Goal: Transaction & Acquisition: Purchase product/service

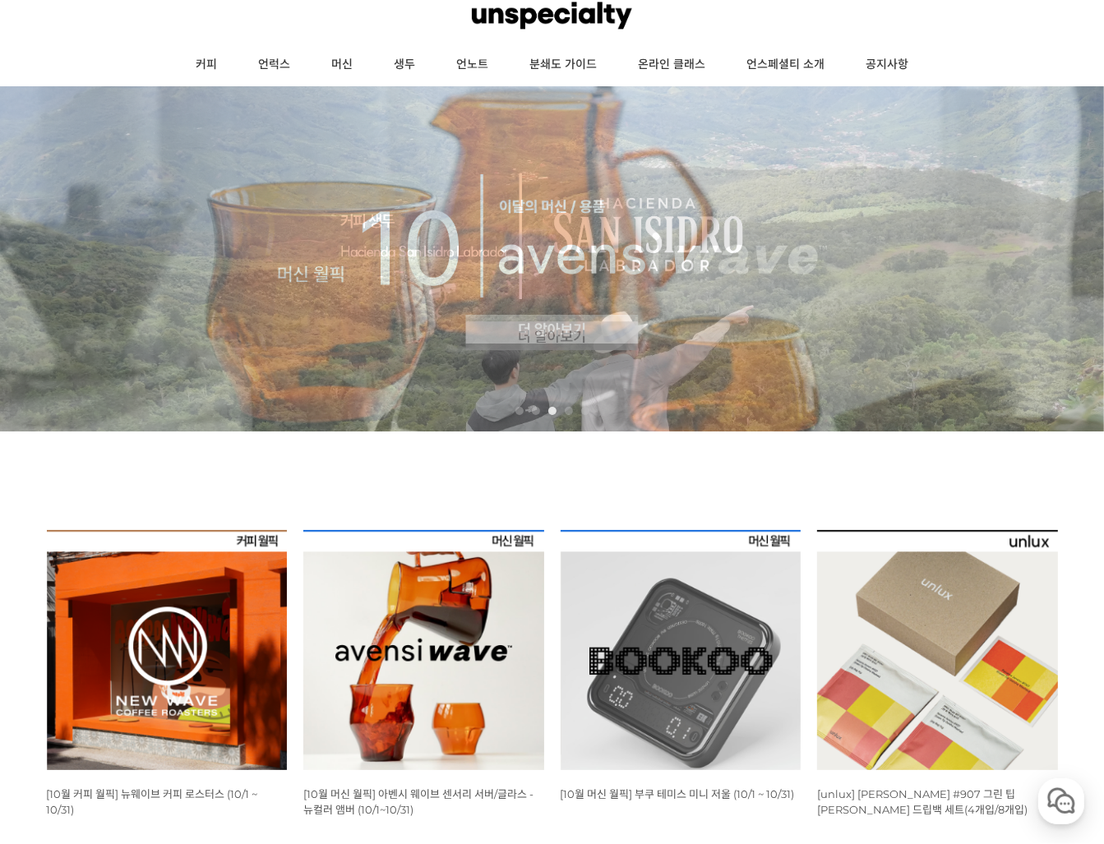
scroll to position [191, 0]
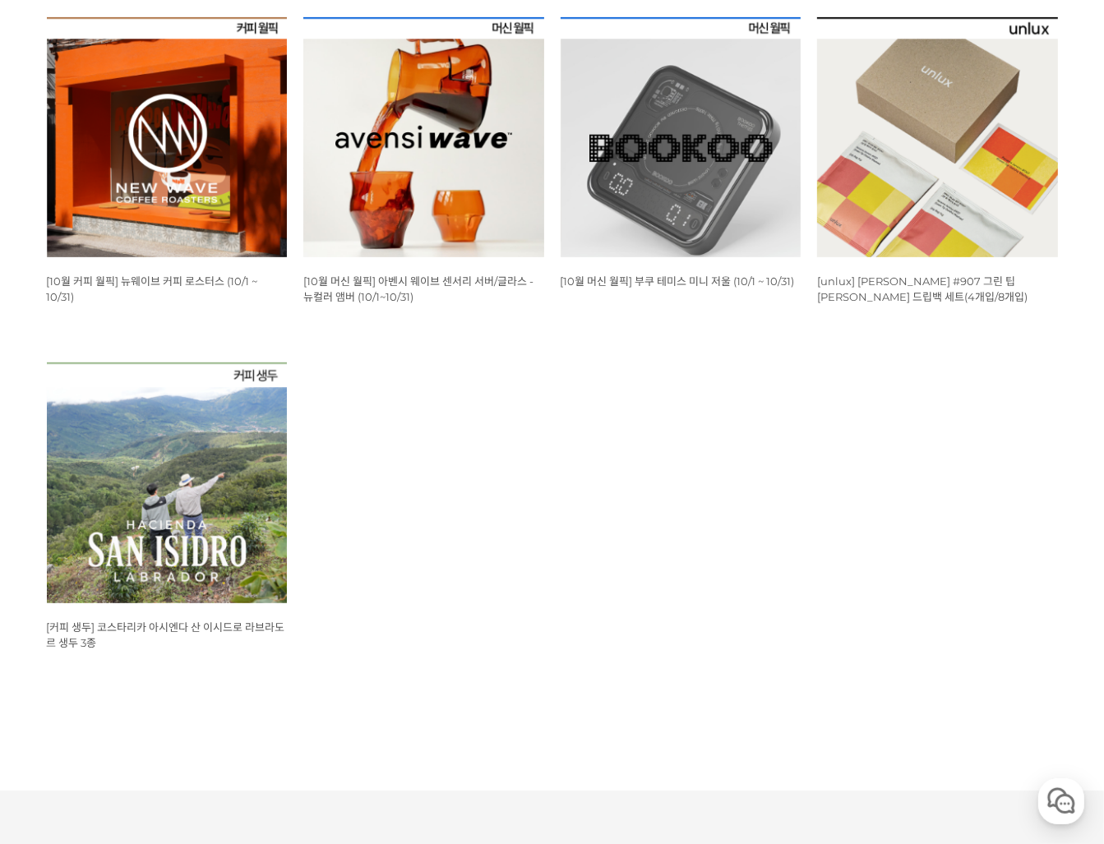
scroll to position [1022, 0]
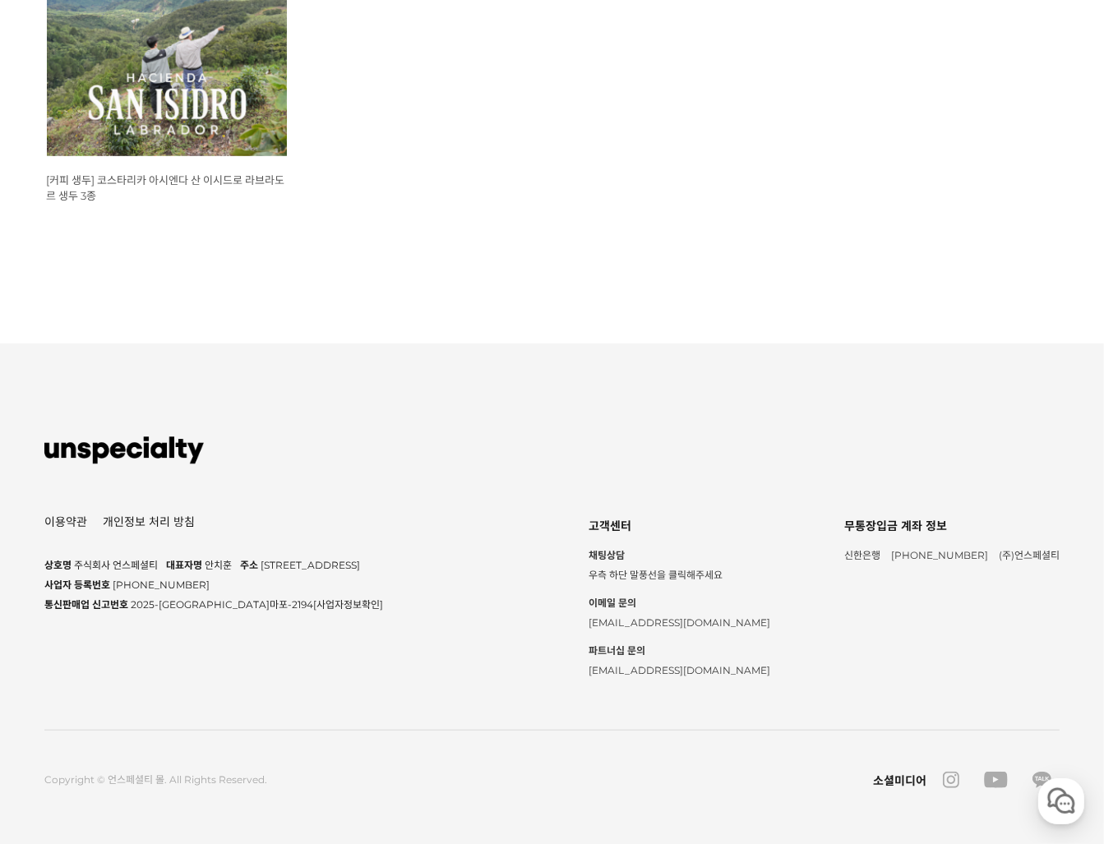
click at [141, 516] on link "개인정보 처리 방침" at bounding box center [149, 522] width 92 height 12
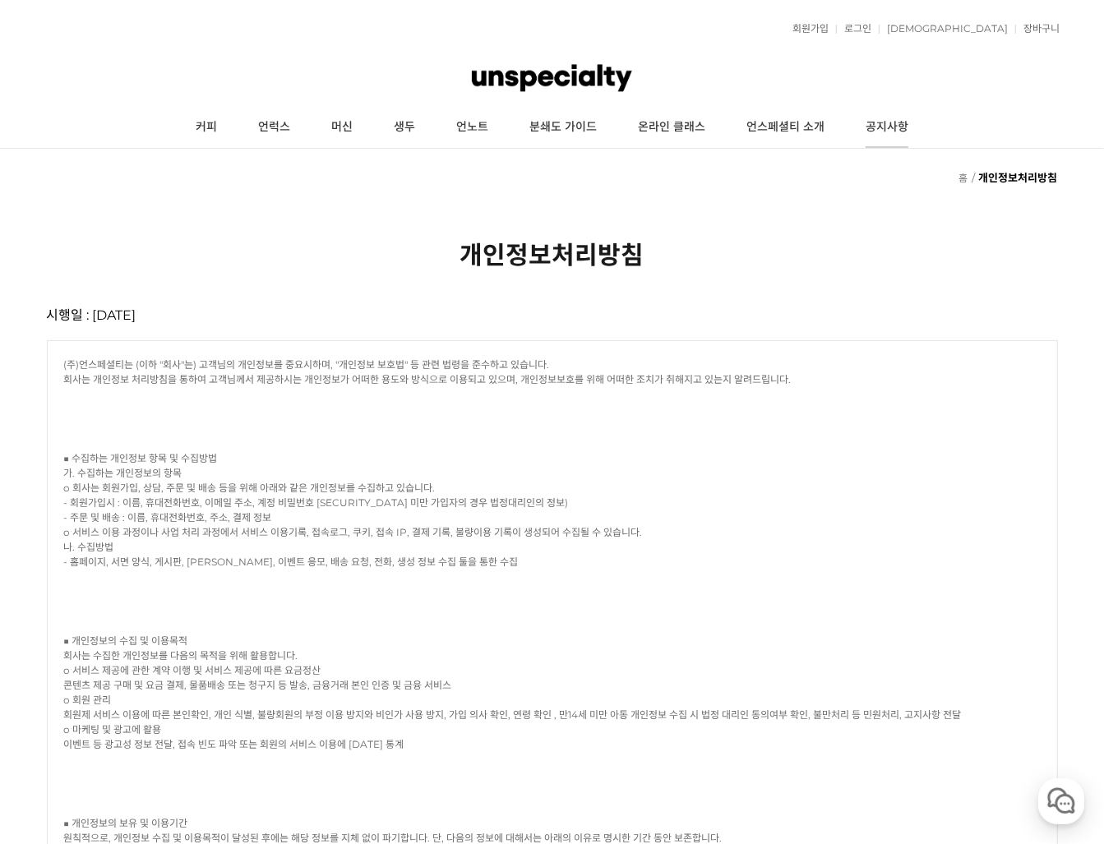
click at [882, 127] on link "공지사항" at bounding box center [887, 127] width 84 height 41
click at [758, 127] on link "언스페셜티 소개" at bounding box center [785, 127] width 119 height 41
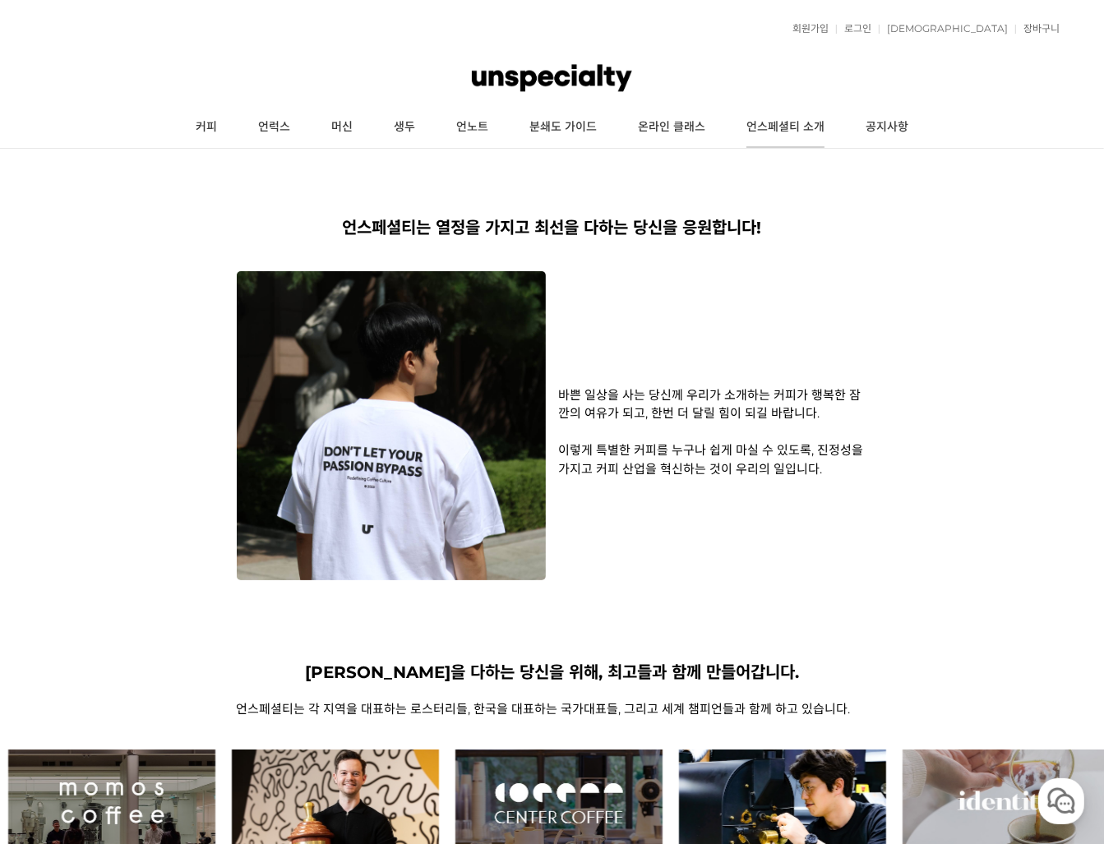
click at [790, 125] on link "언스페셜티 소개" at bounding box center [785, 127] width 119 height 41
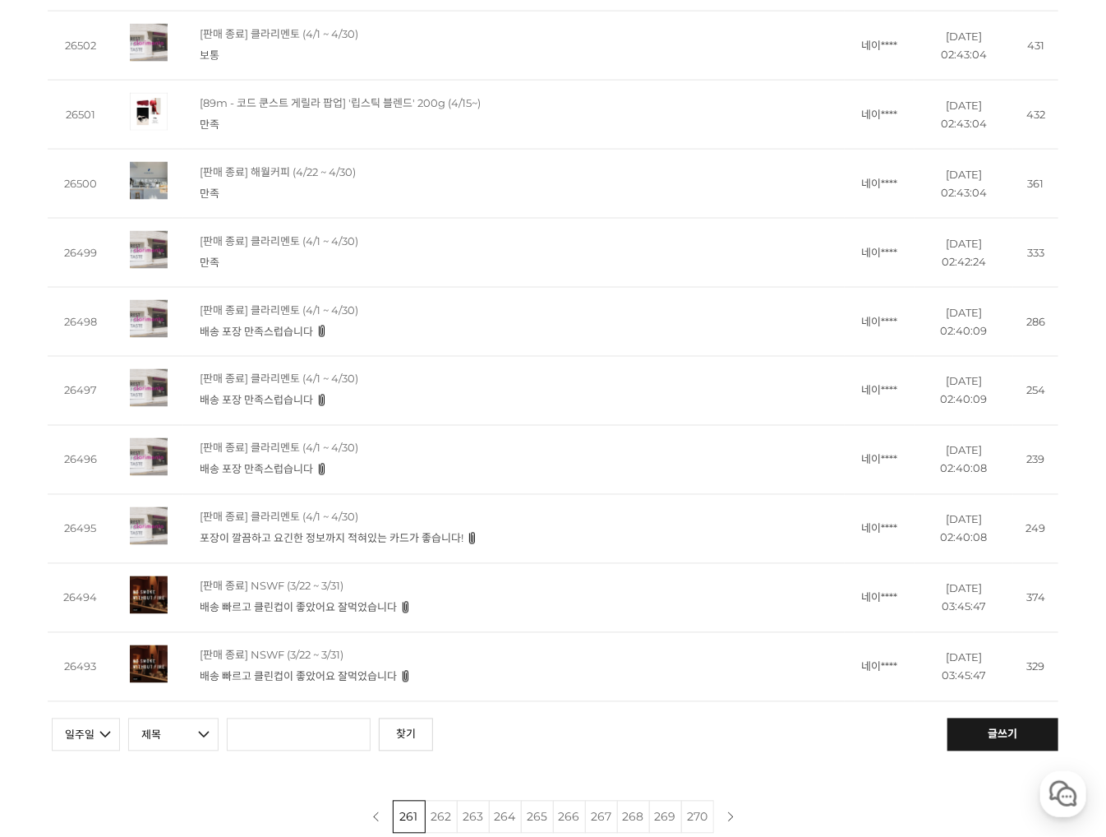
scroll to position [1150, 0]
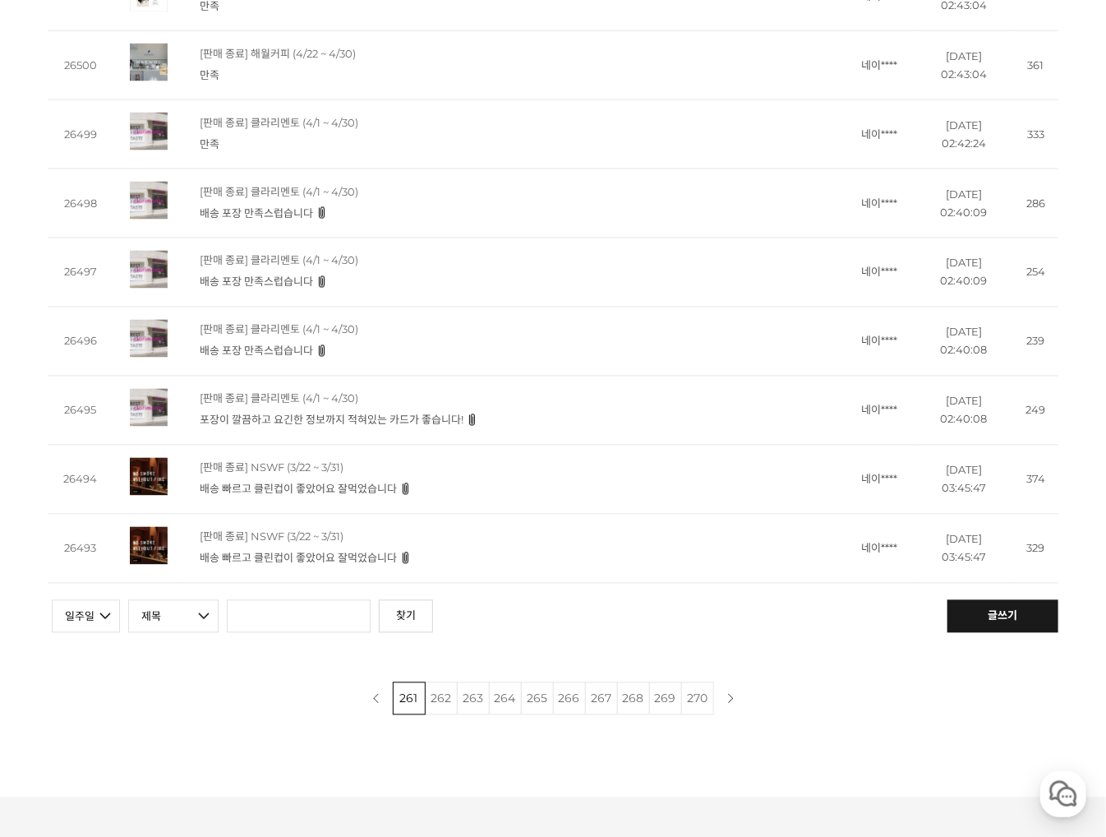
click at [703, 712] on link "270" at bounding box center [697, 698] width 33 height 33
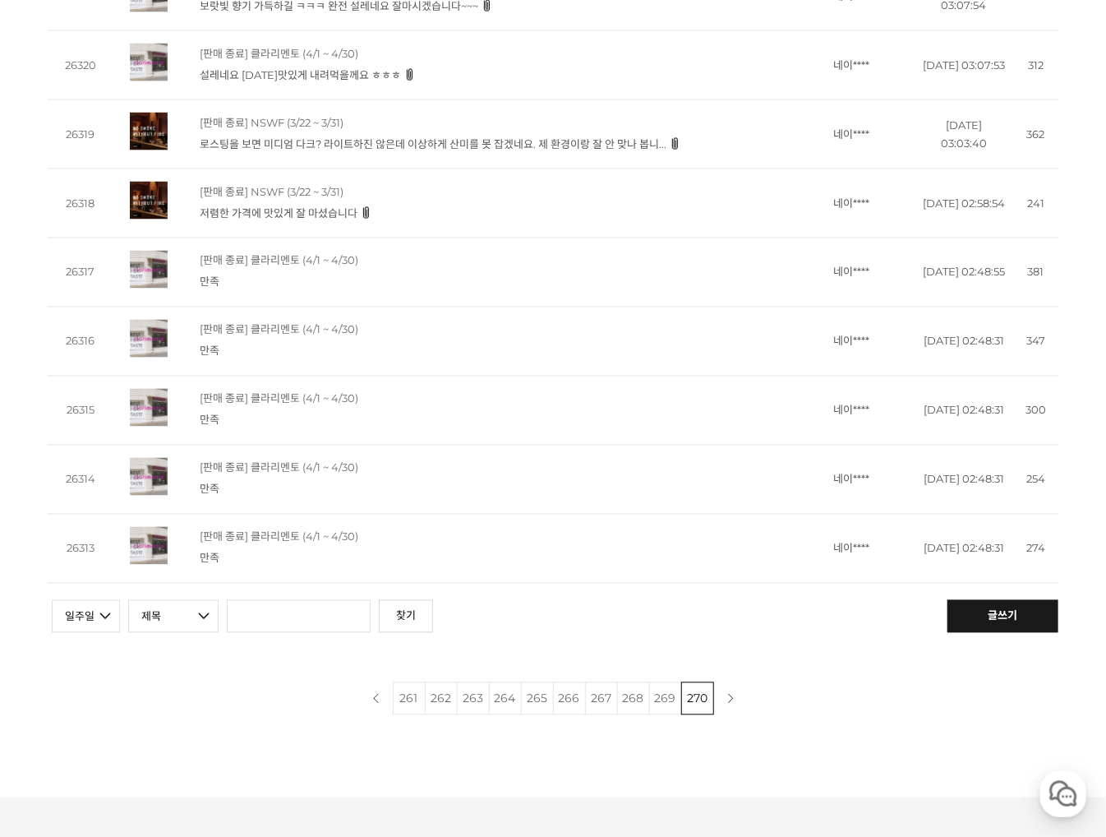
scroll to position [1623, 0]
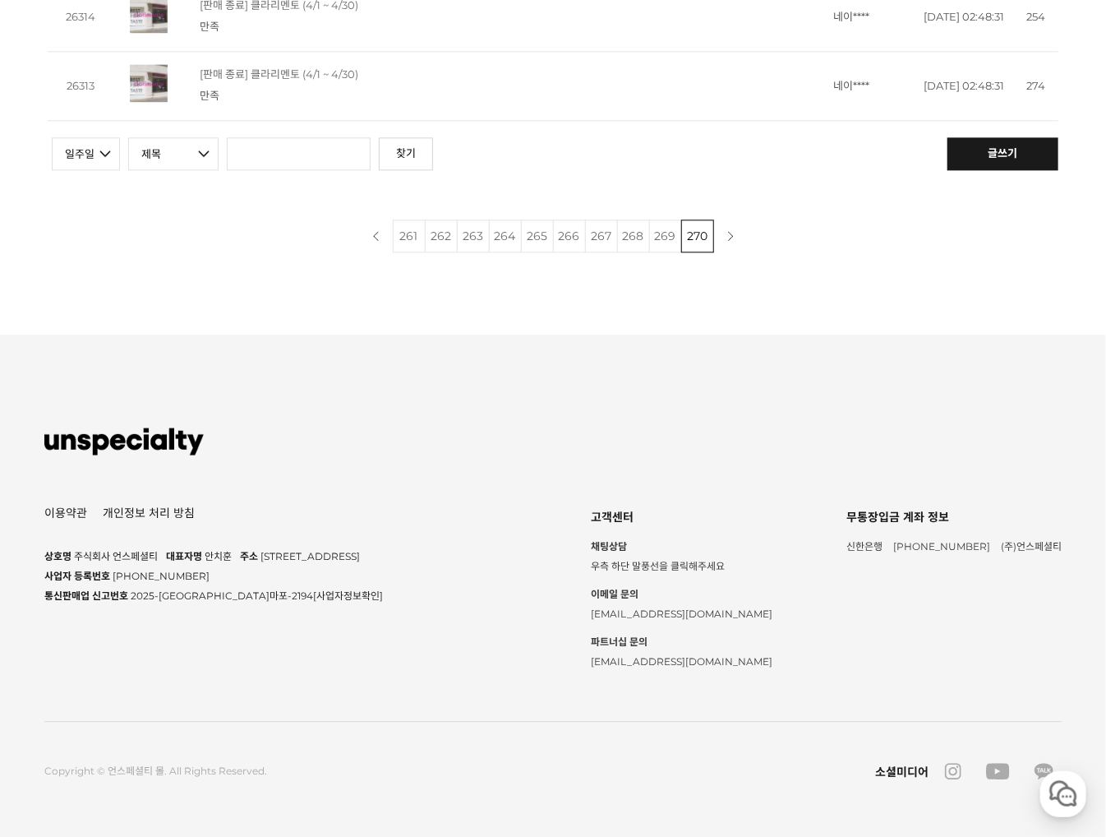
click at [371, 237] on link "이전 페이지" at bounding box center [376, 235] width 33 height 33
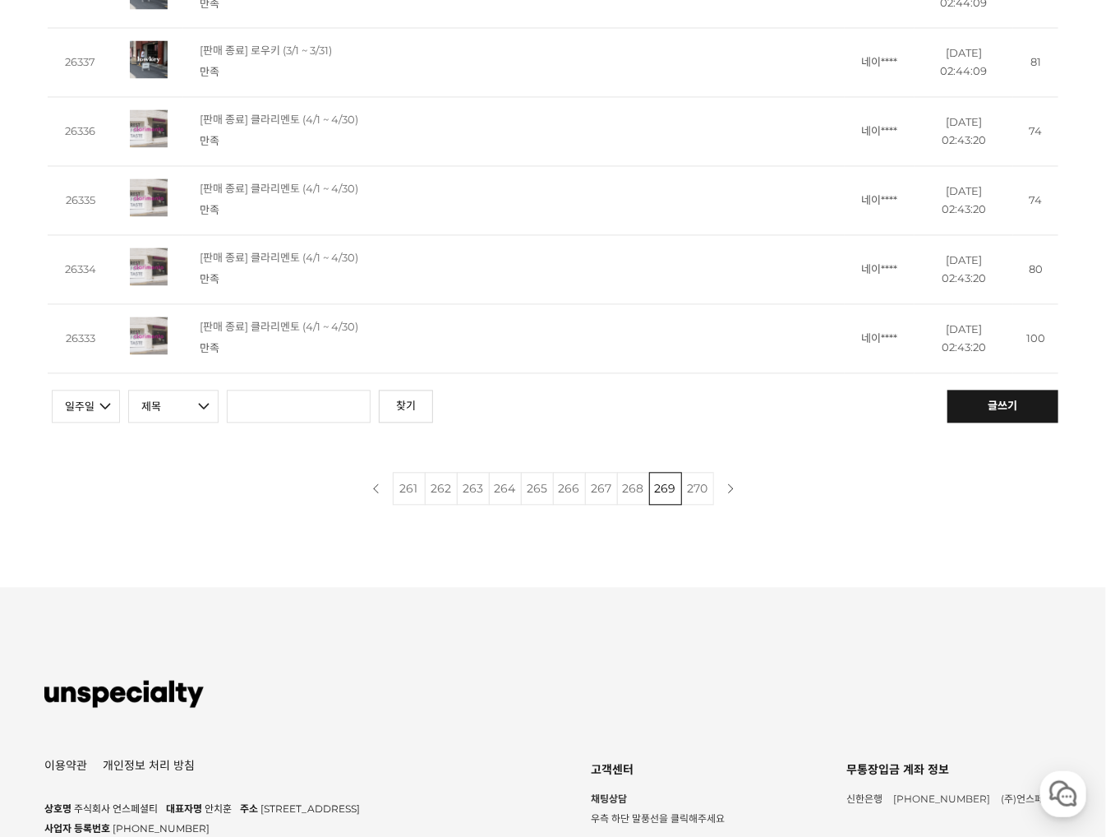
scroll to position [1623, 0]
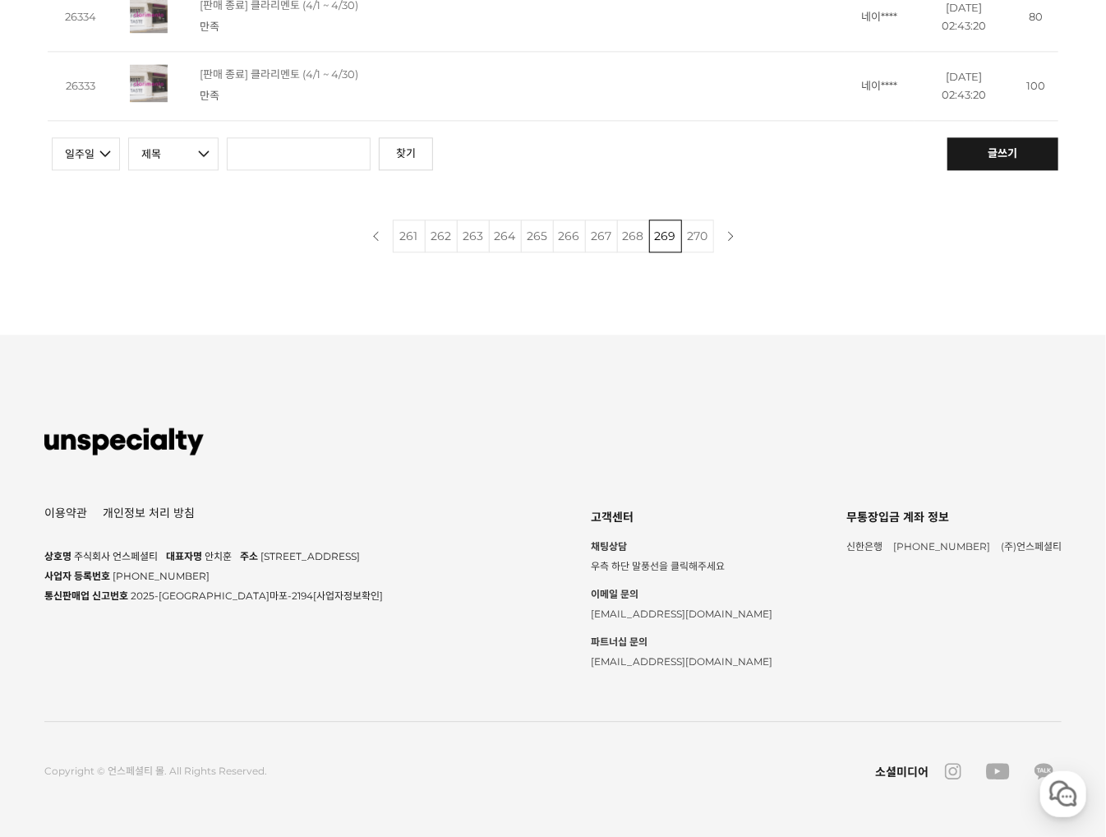
click at [377, 235] on link "이전 페이지" at bounding box center [376, 235] width 33 height 33
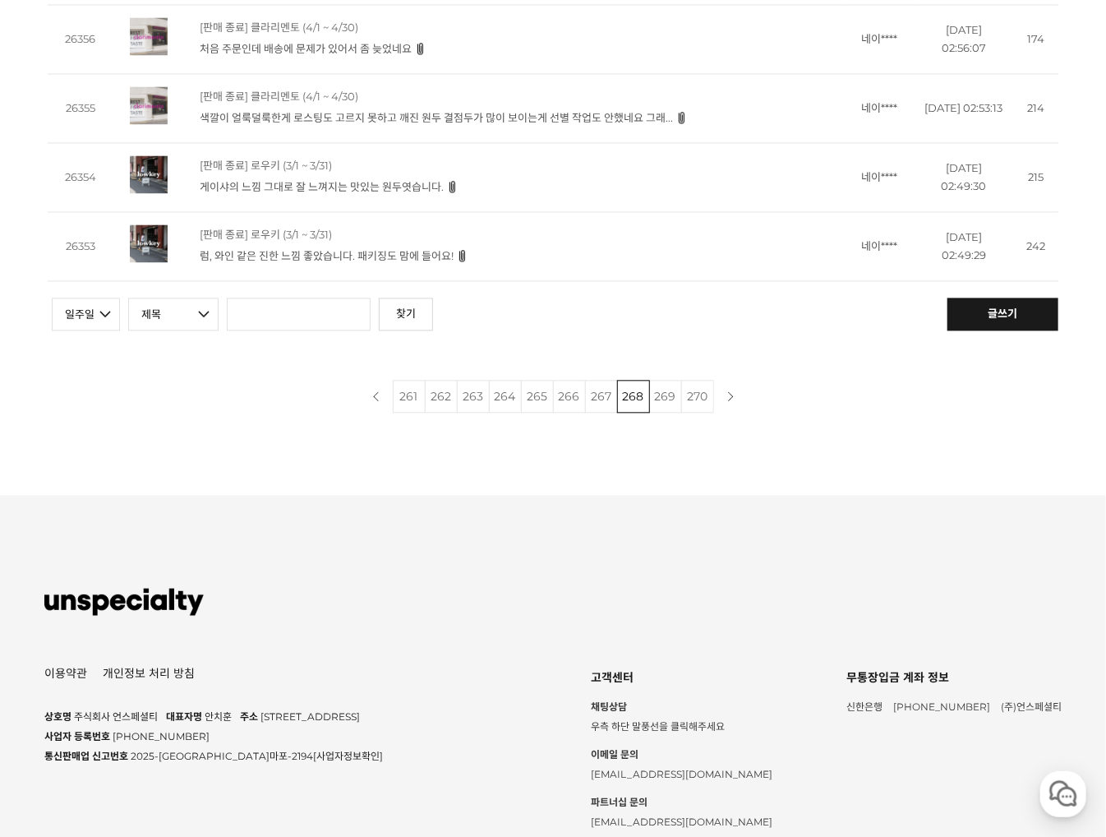
scroll to position [1623, 0]
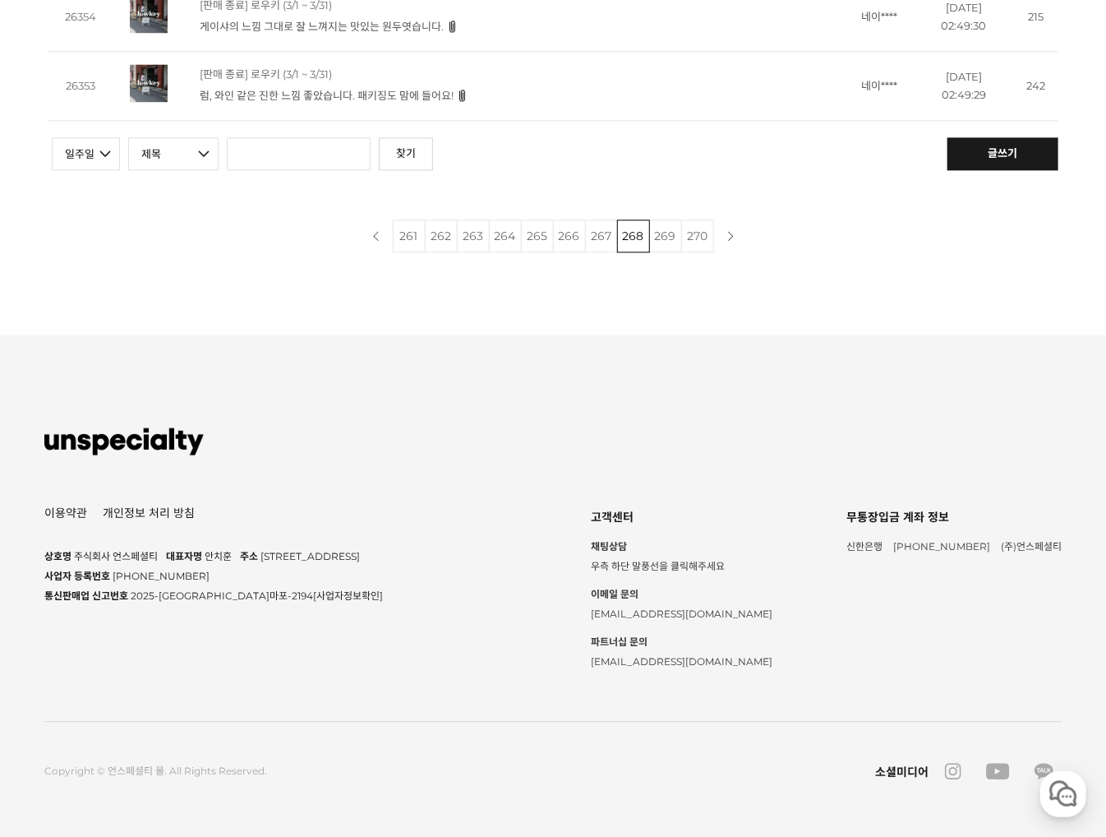
click at [400, 237] on link "261" at bounding box center [409, 235] width 33 height 33
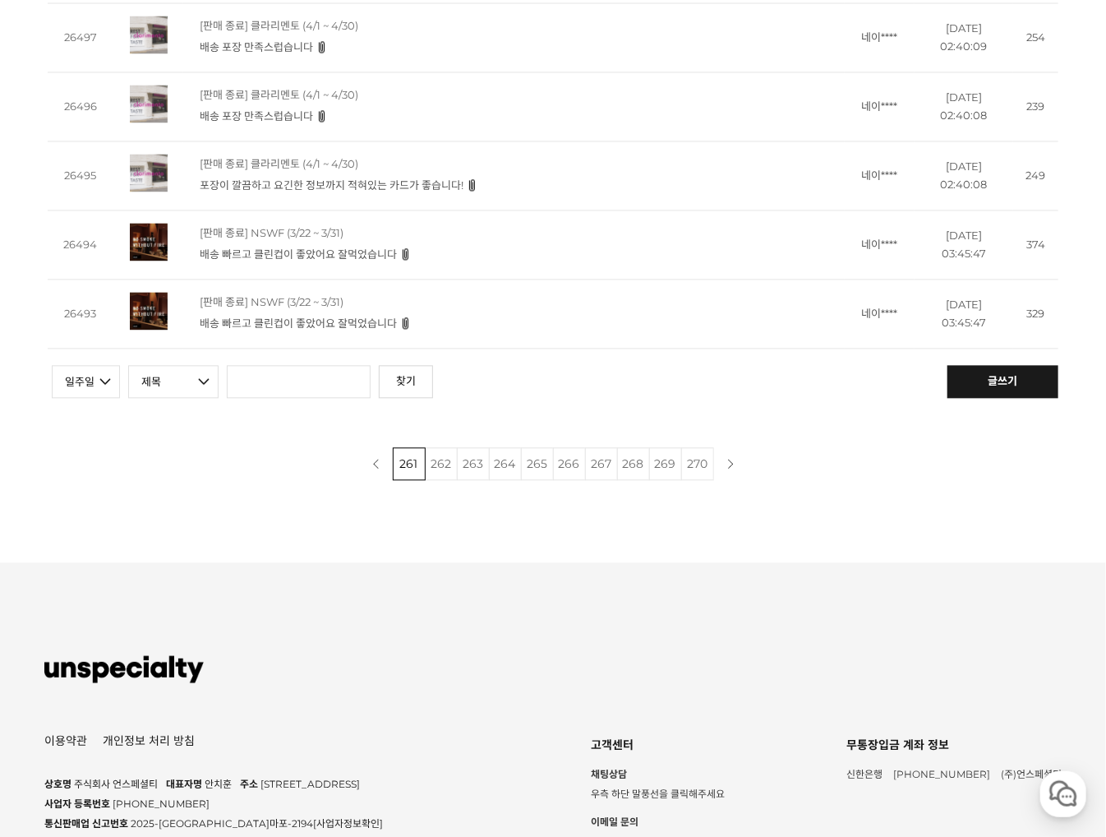
scroll to position [1623, 0]
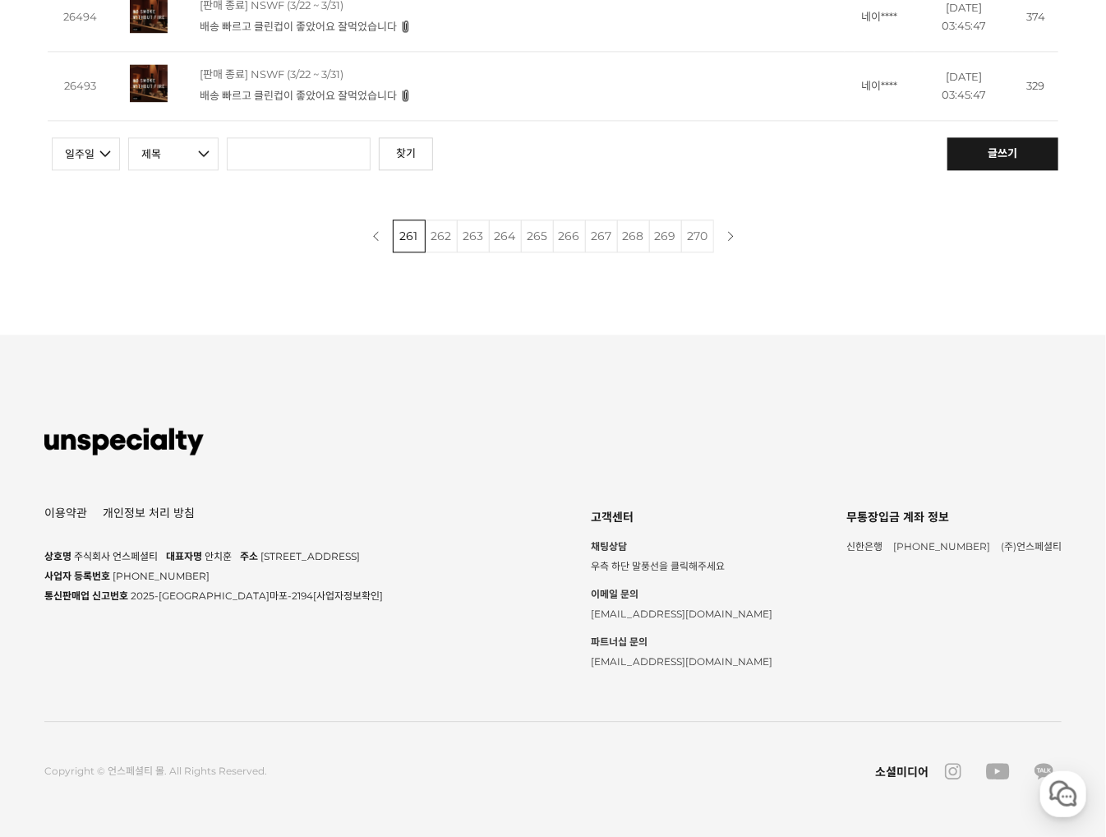
click at [380, 236] on link "이전 페이지" at bounding box center [376, 235] width 33 height 33
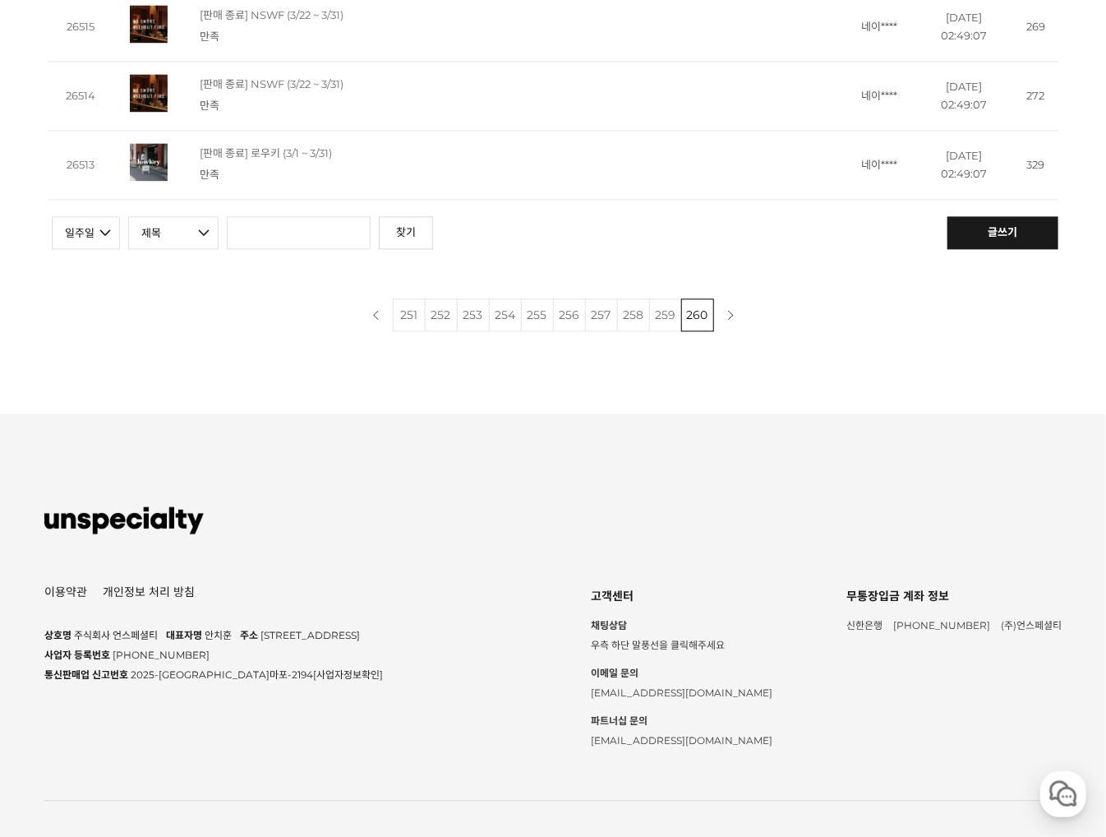
scroll to position [1623, 0]
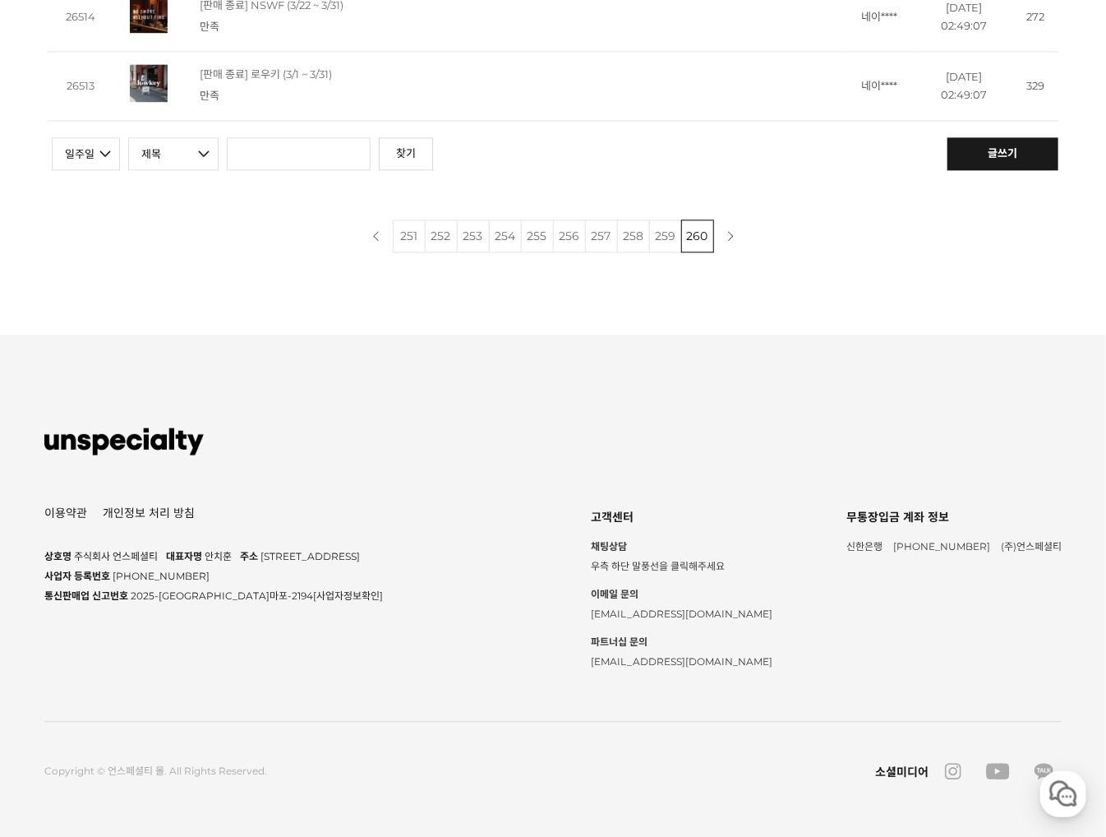
click at [414, 226] on link "251" at bounding box center [409, 235] width 33 height 33
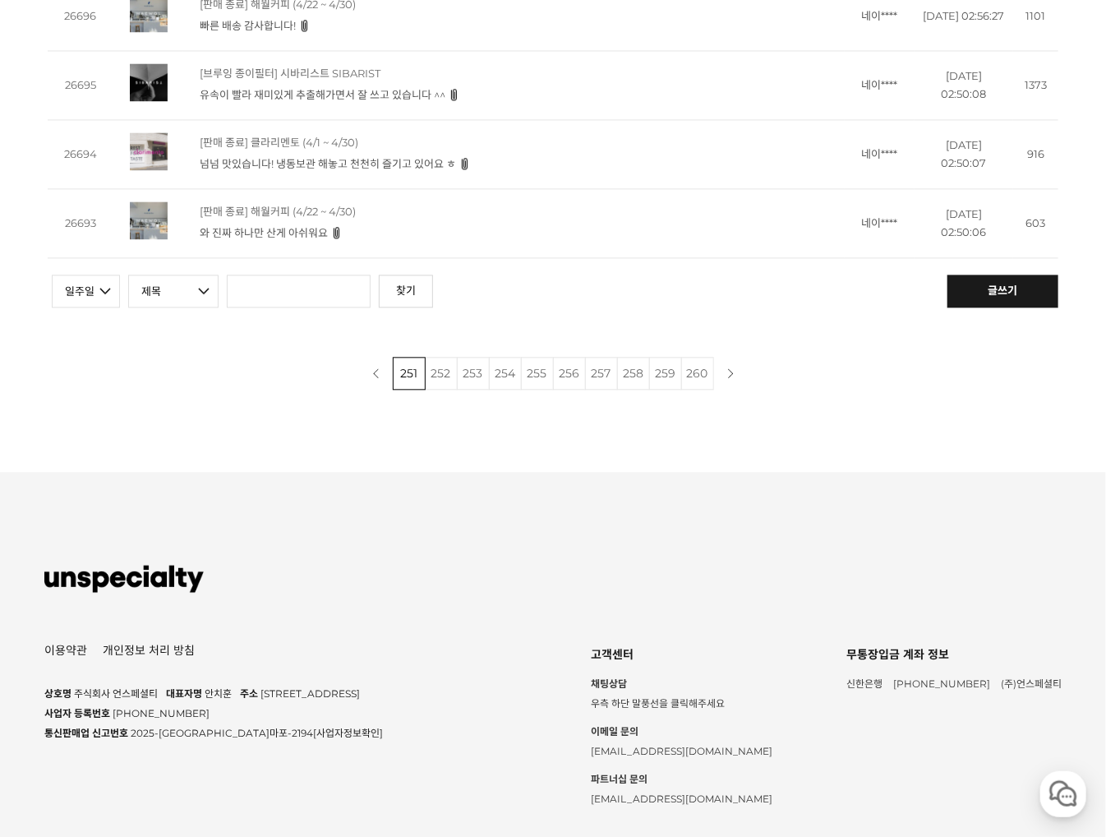
scroll to position [1623, 0]
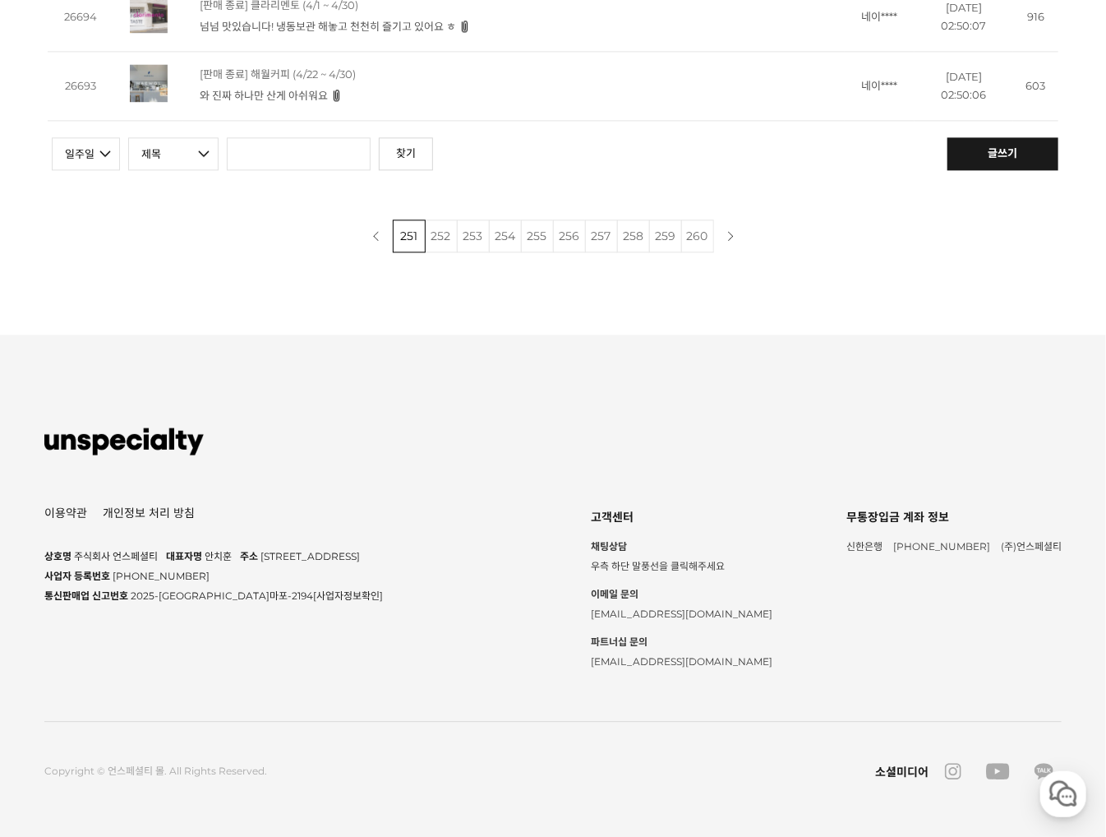
click at [381, 232] on link "이전 페이지" at bounding box center [376, 235] width 33 height 33
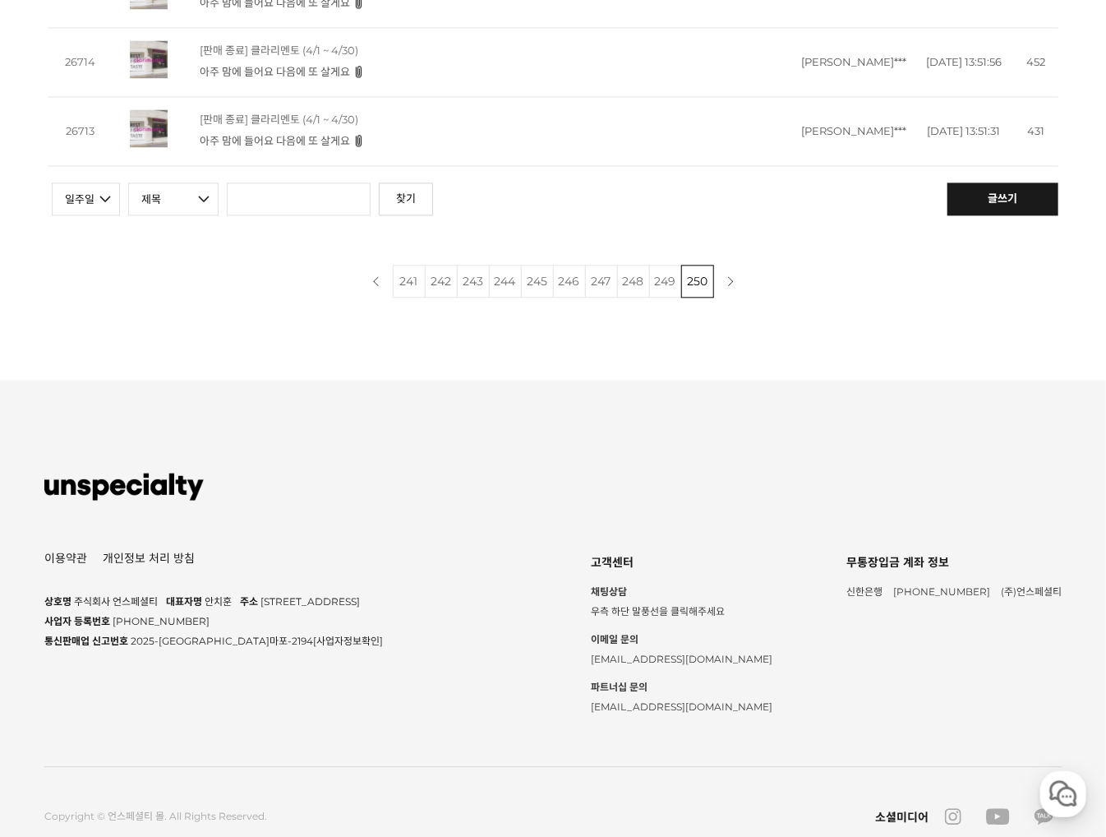
scroll to position [1623, 0]
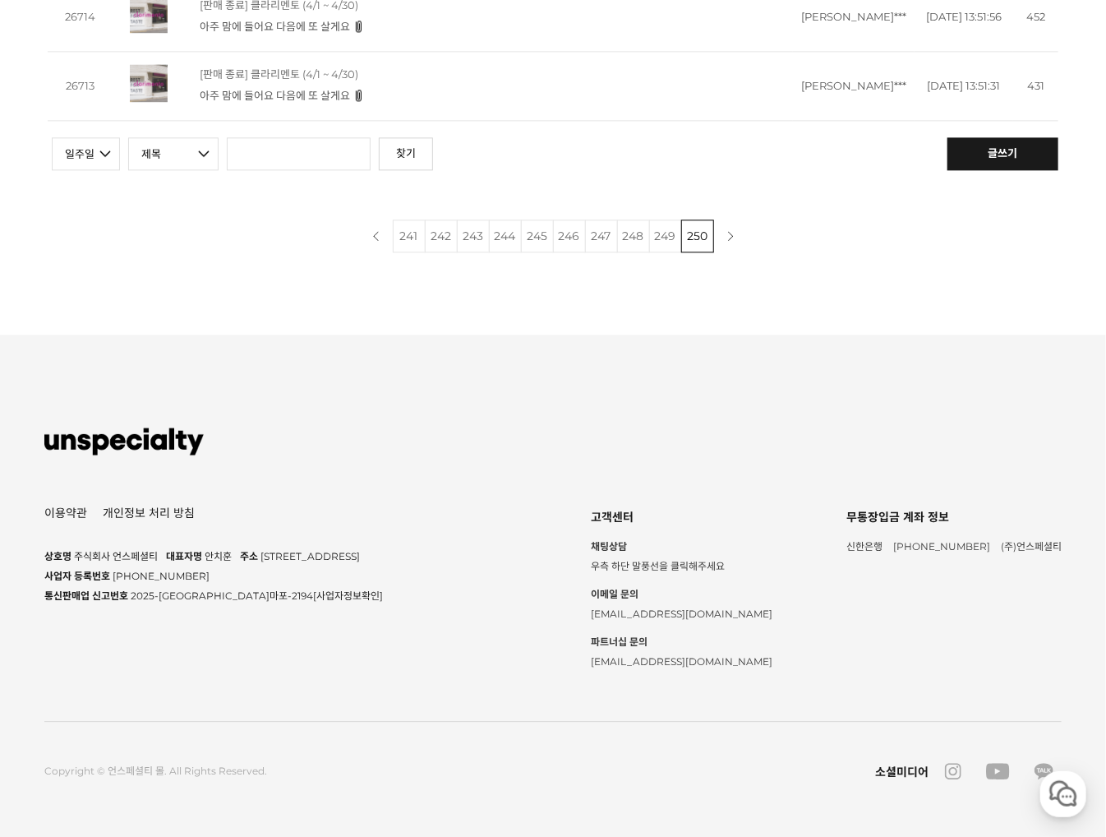
click at [417, 236] on link "241" at bounding box center [409, 235] width 33 height 33
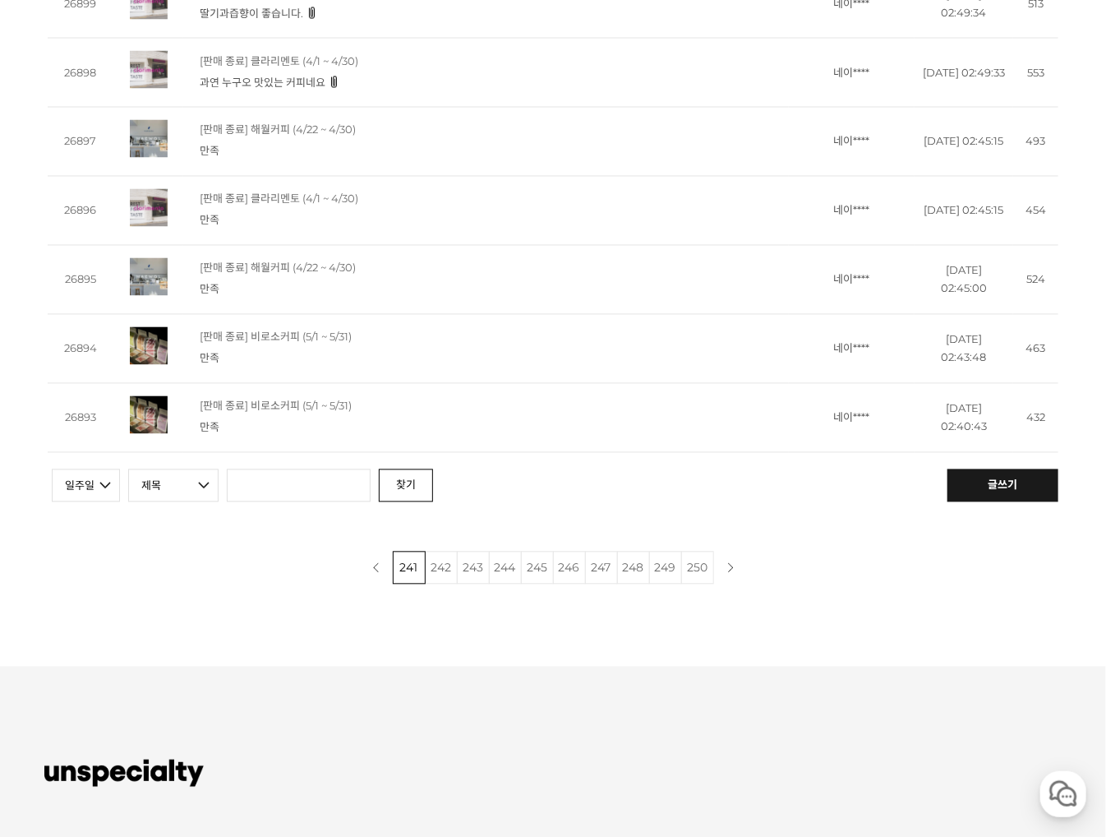
scroll to position [1533, 0]
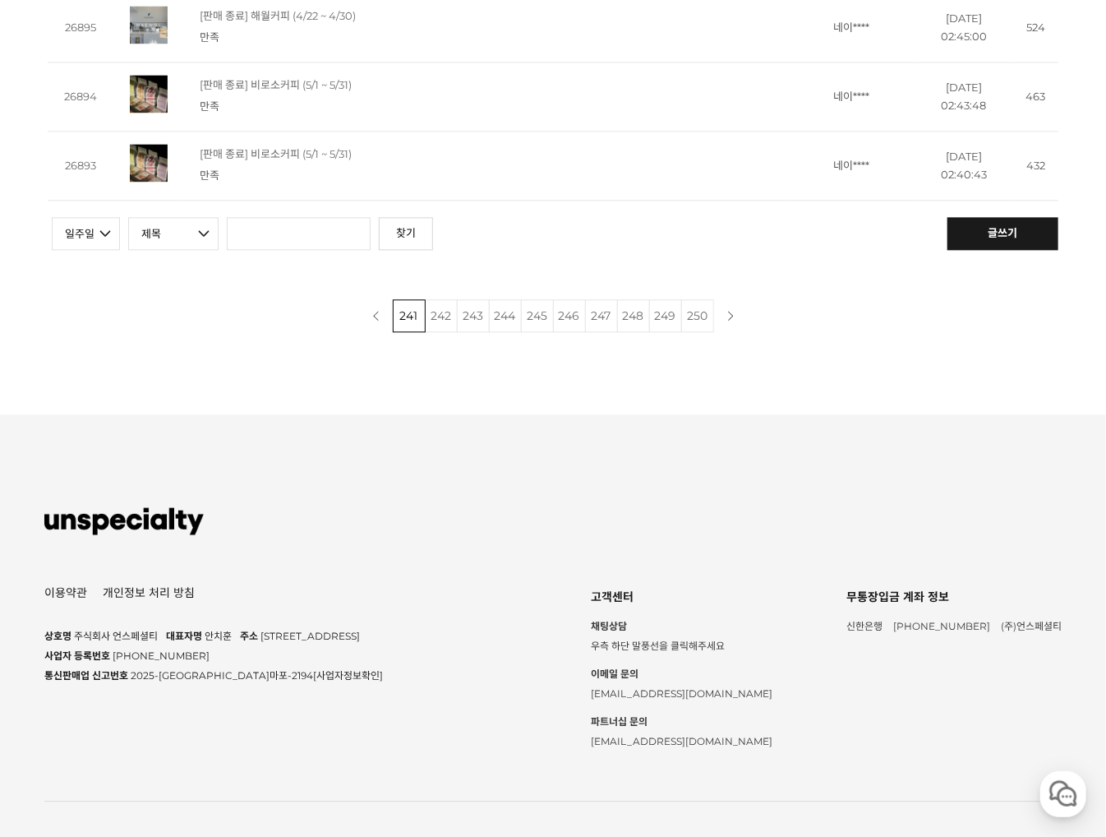
click at [376, 319] on link "이전 페이지" at bounding box center [376, 315] width 33 height 33
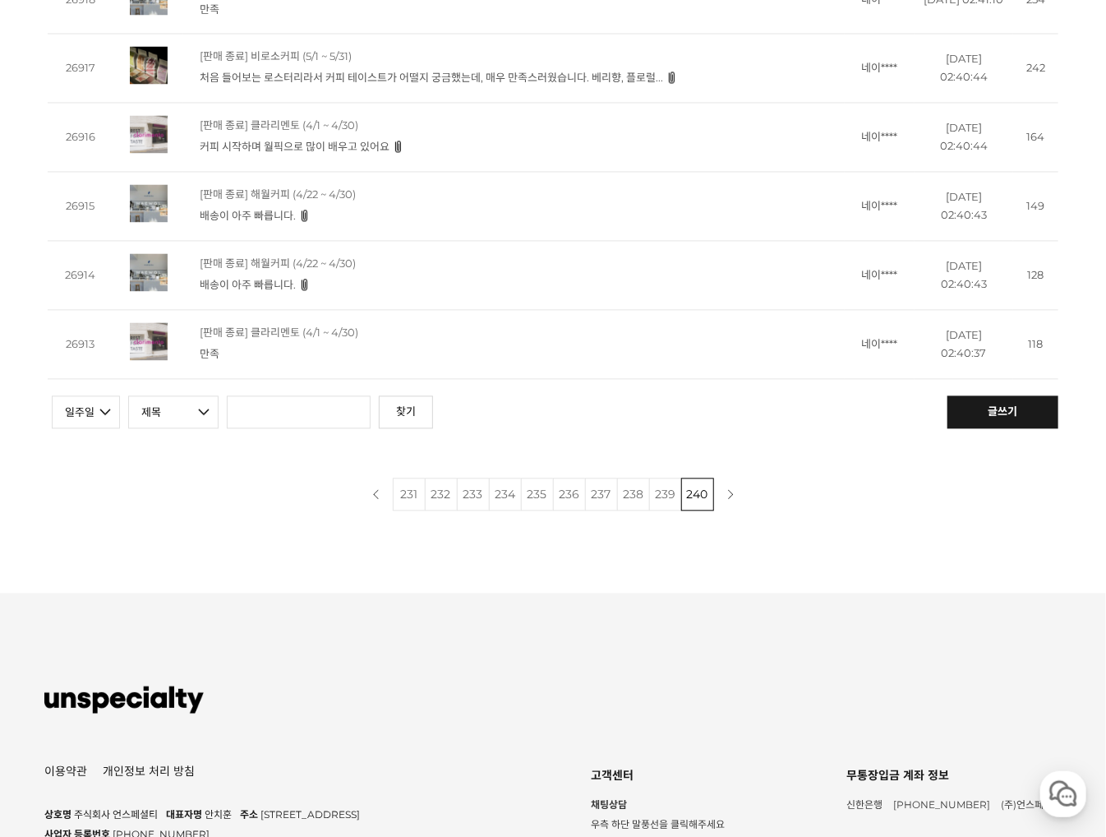
scroll to position [1623, 0]
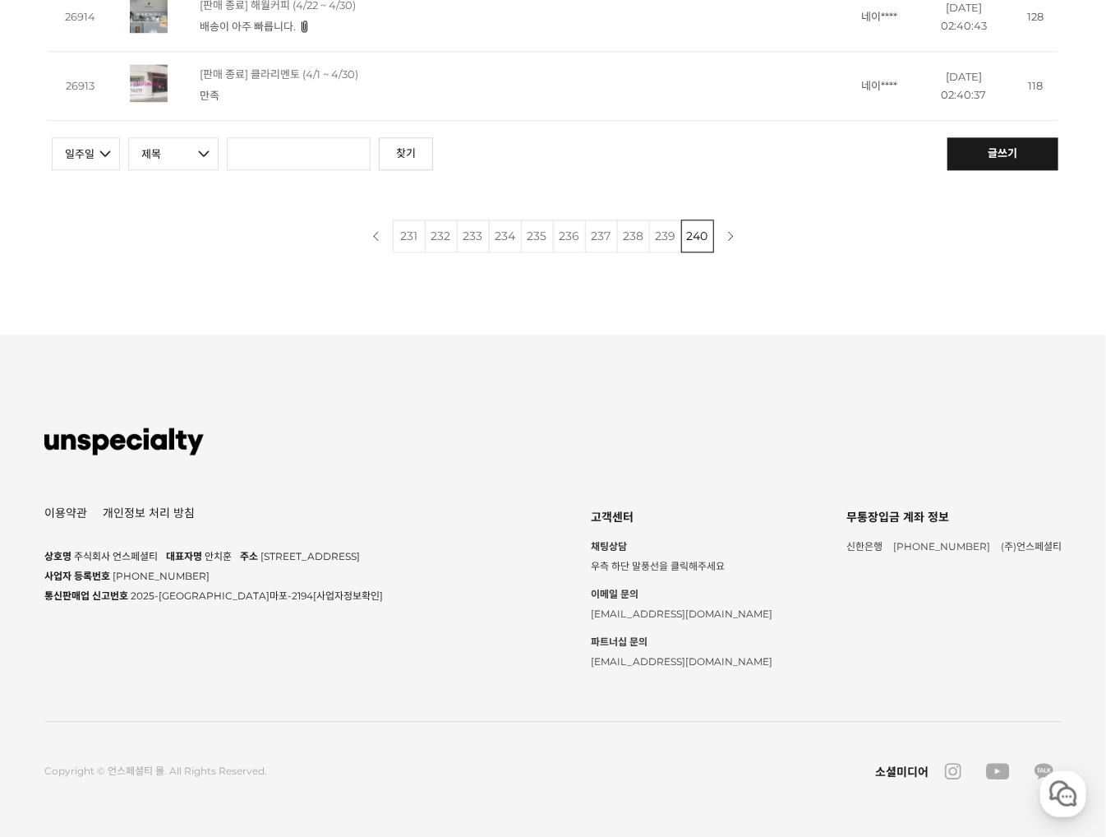
click at [408, 242] on link "231" at bounding box center [409, 235] width 33 height 33
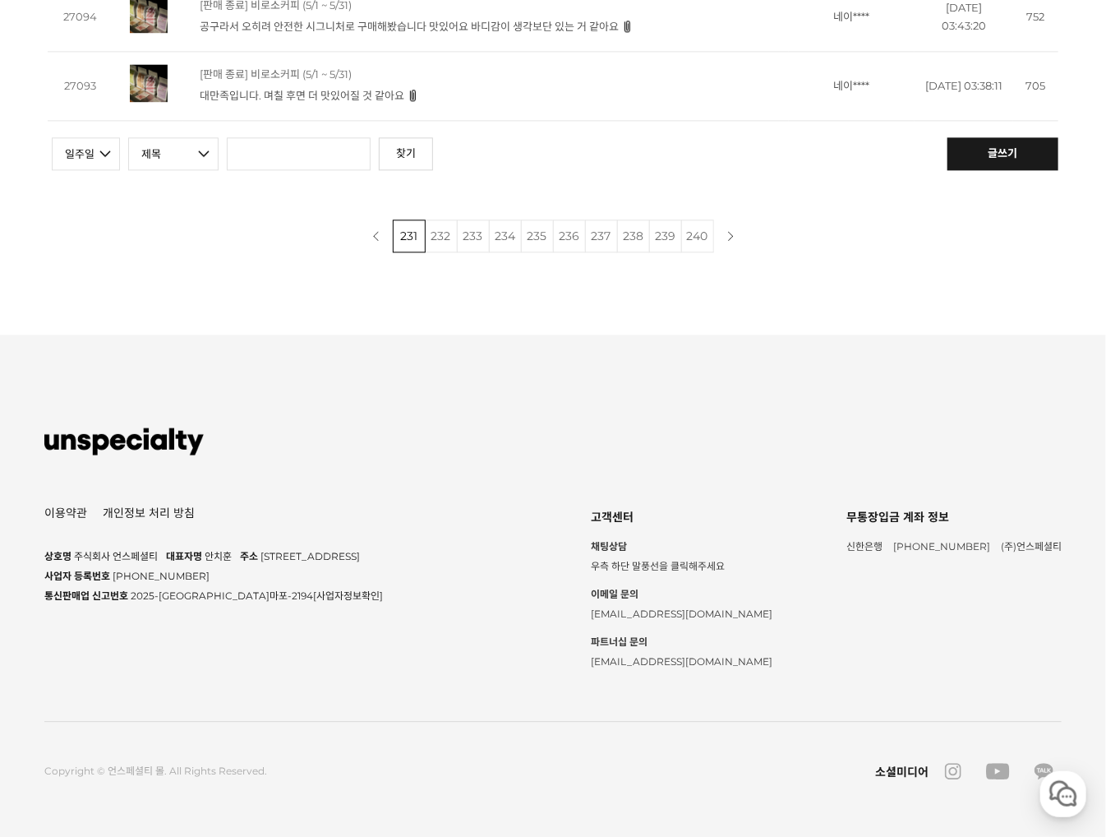
scroll to position [1048, 0]
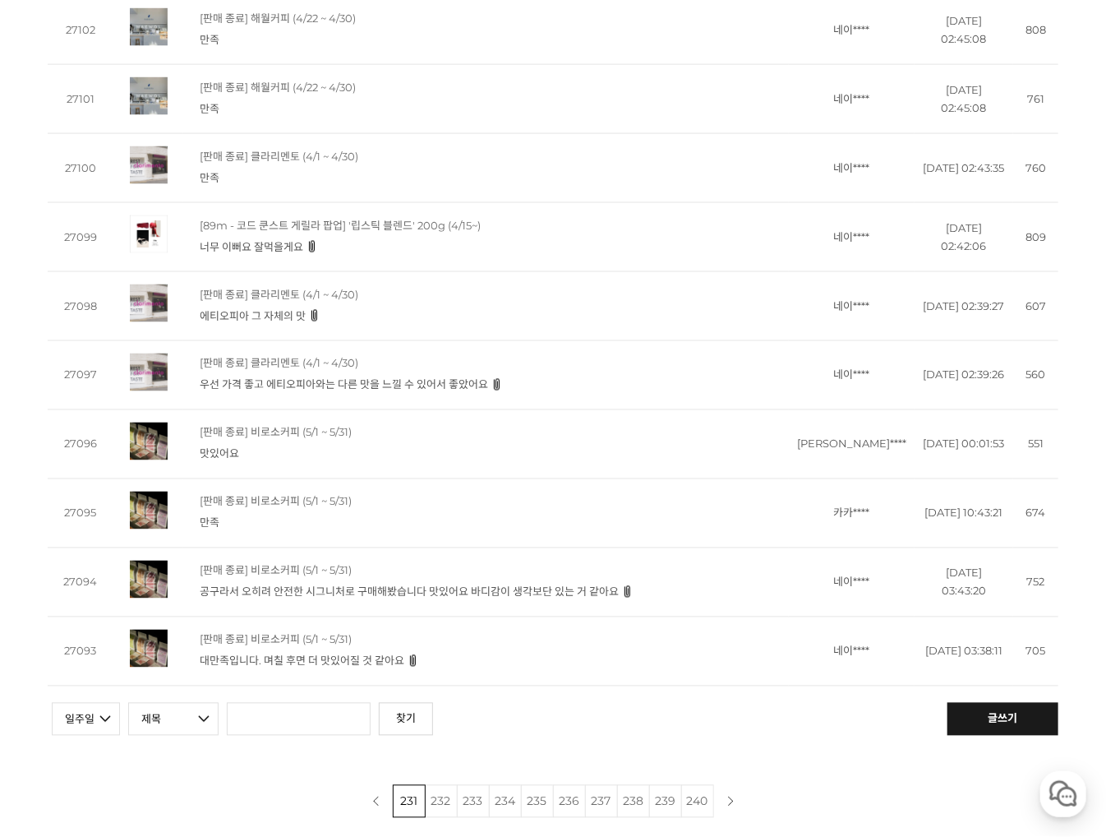
click at [303, 391] on link "우선 가격 좋고 에티오피아와는 다른 맛을 느낄 수 있어서 좋았어요" at bounding box center [344, 384] width 288 height 13
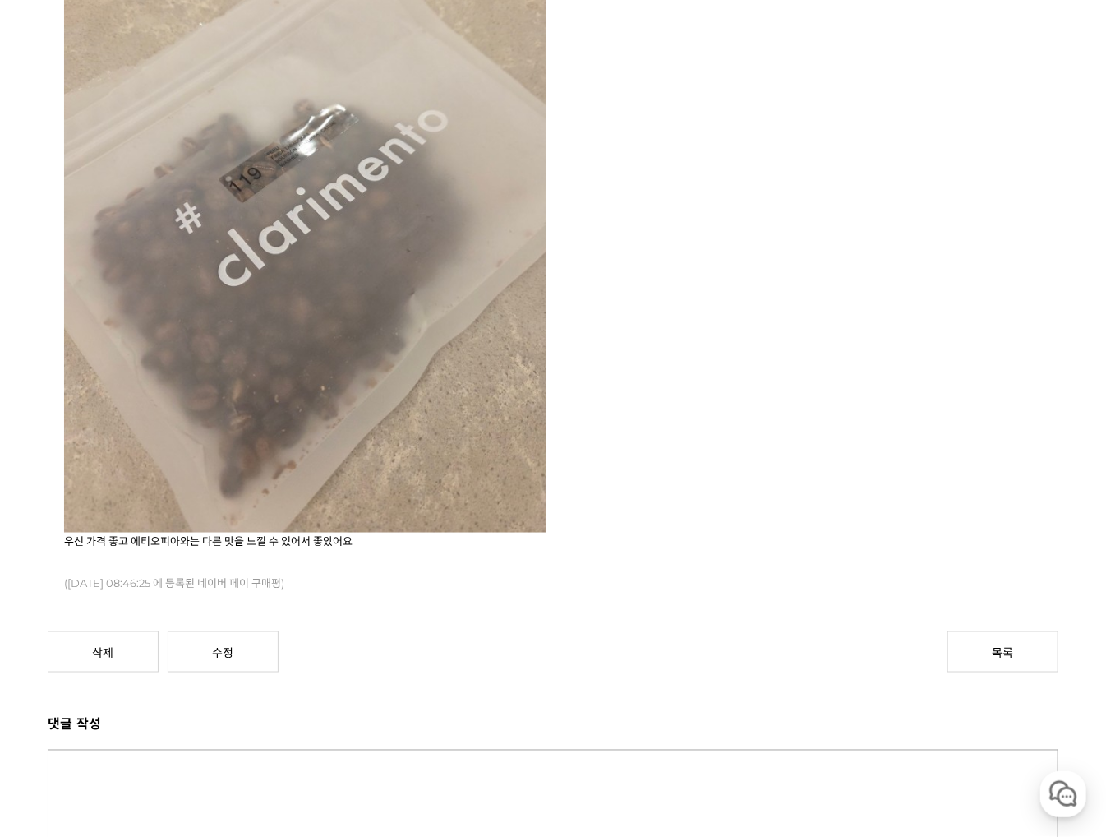
scroll to position [767, 0]
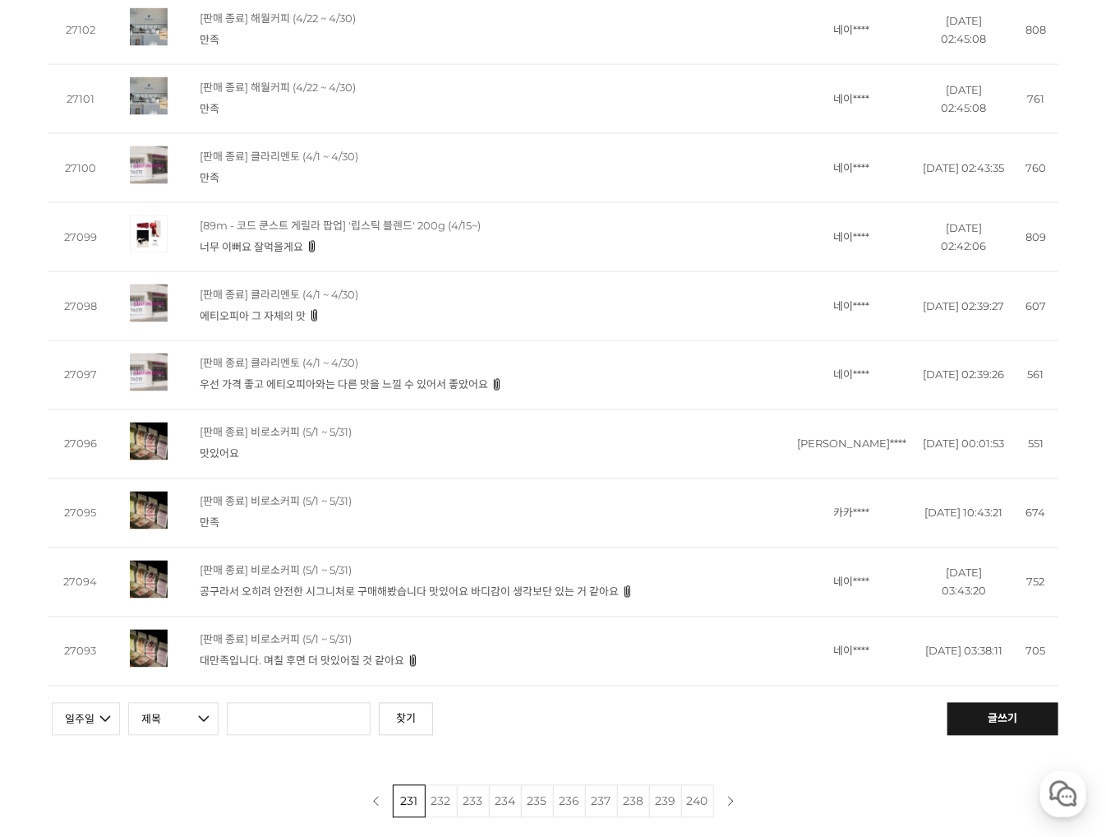
click at [376, 812] on link "이전 페이지" at bounding box center [376, 801] width 33 height 33
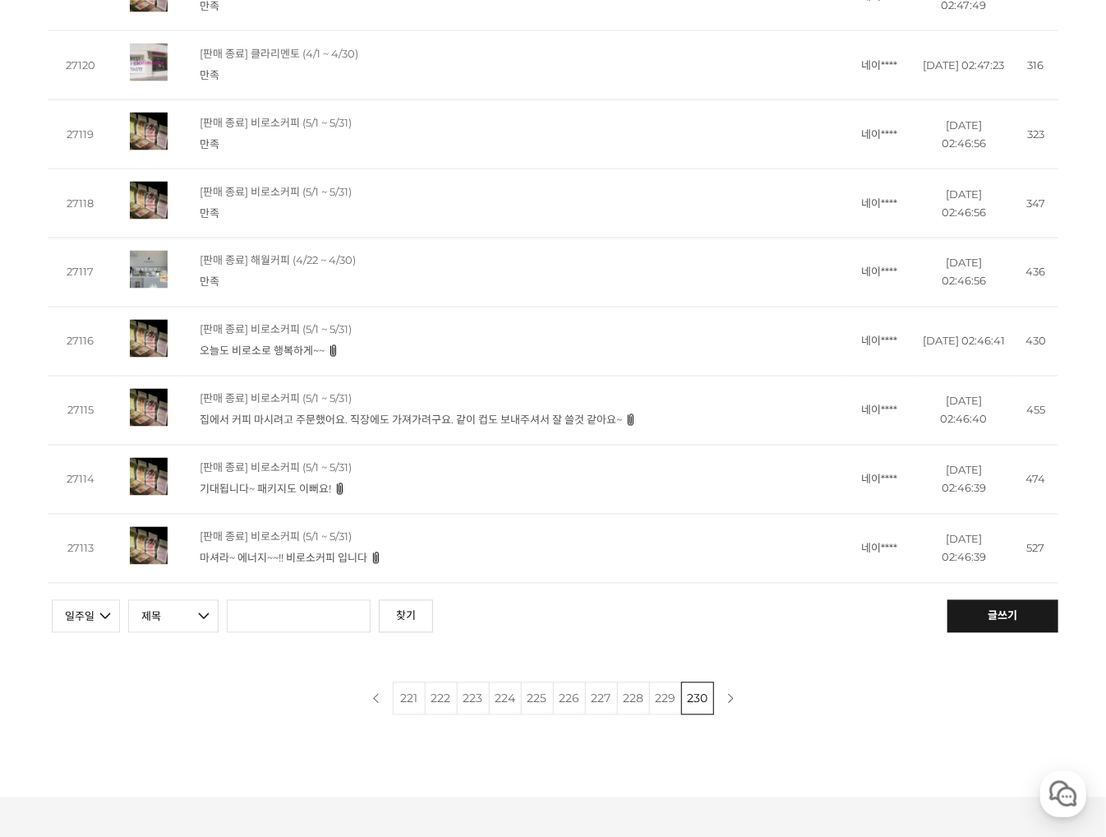
click at [411, 715] on link "221" at bounding box center [409, 698] width 33 height 33
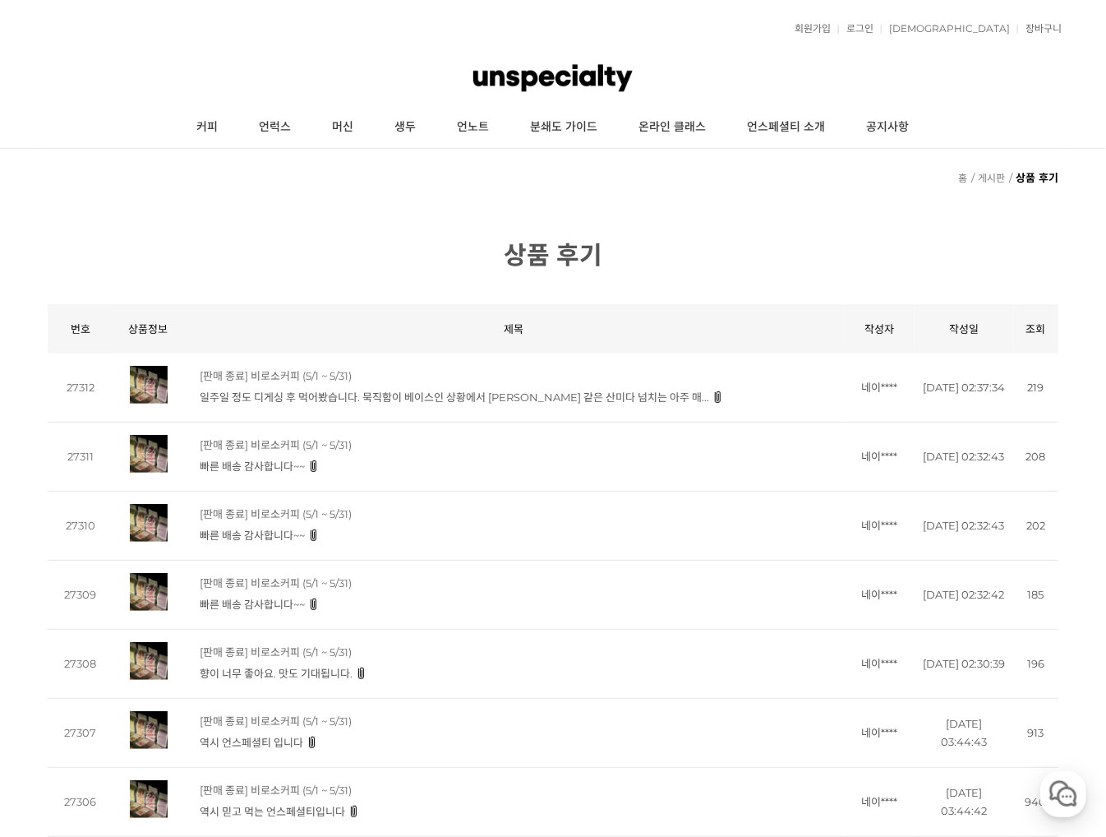
click at [231, 589] on p "[판매 종료] 비로소커피 (5/1 ~ 5/31)" at bounding box center [510, 582] width 620 height 15
click at [233, 605] on link "빠른 배송 감사합니다~~" at bounding box center [252, 603] width 105 height 13
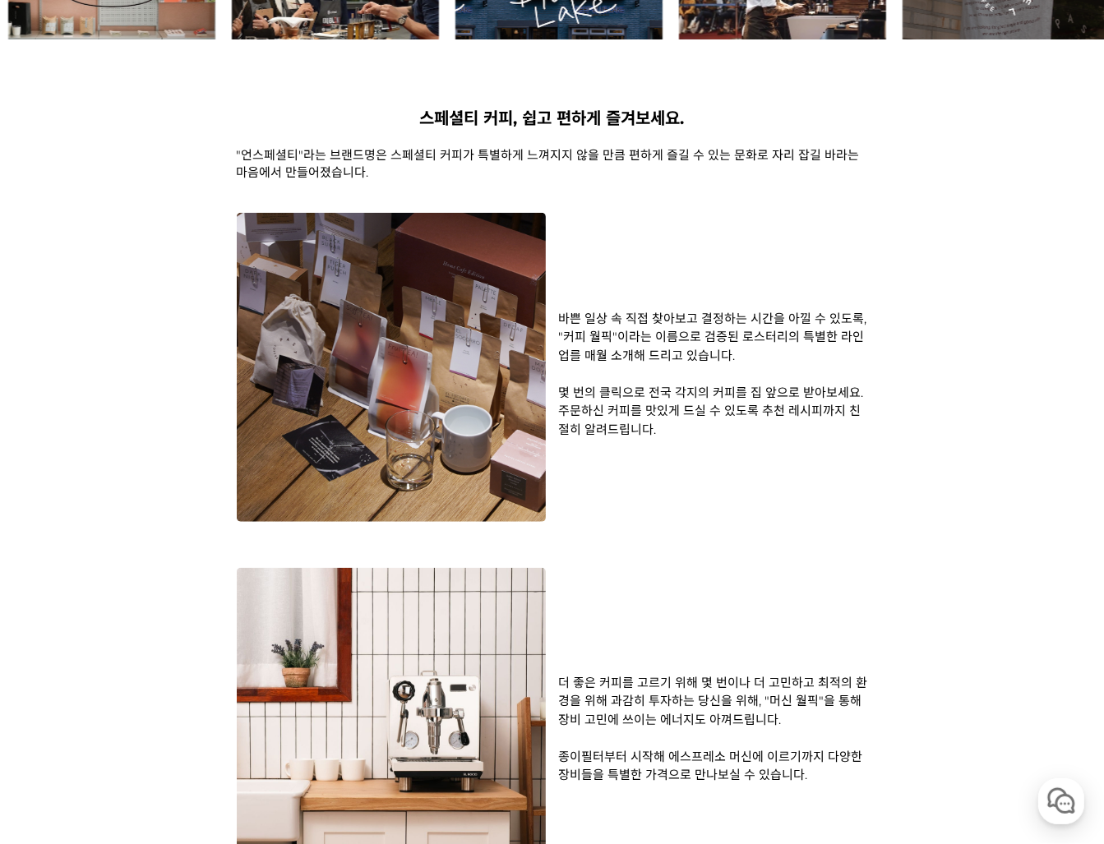
scroll to position [1533, 0]
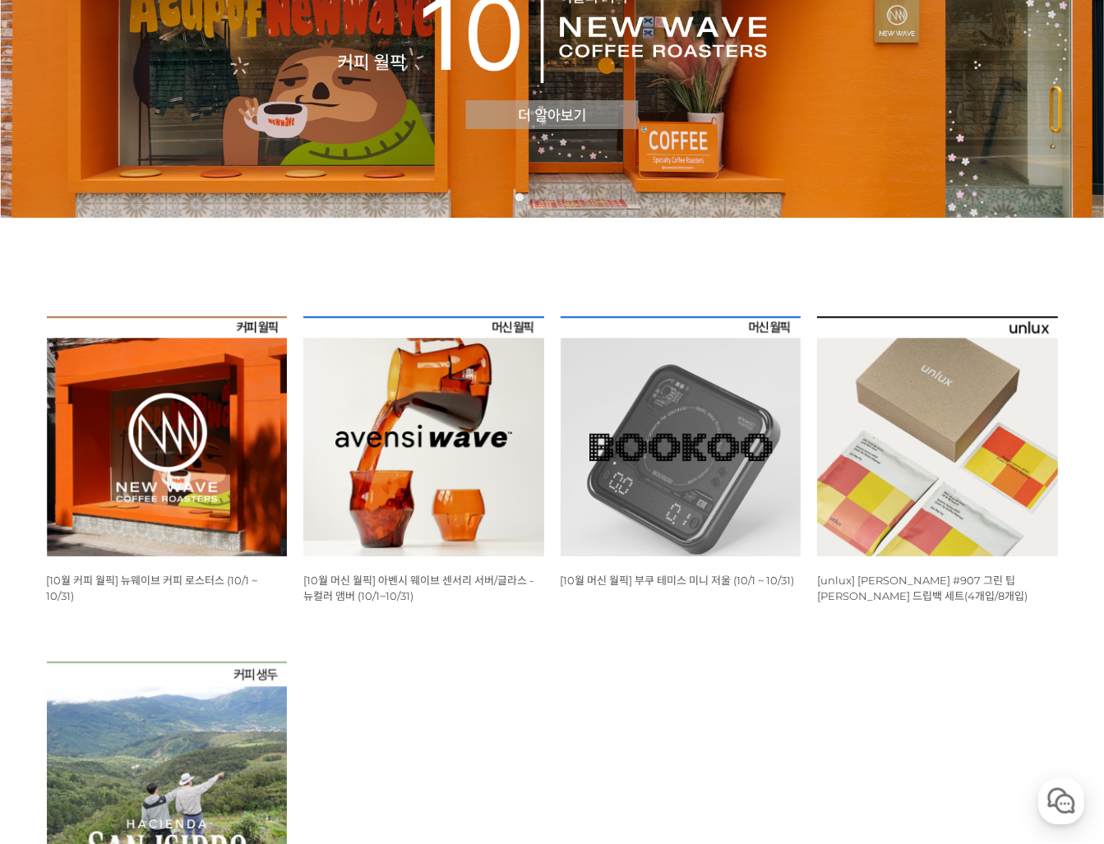
scroll to position [383, 0]
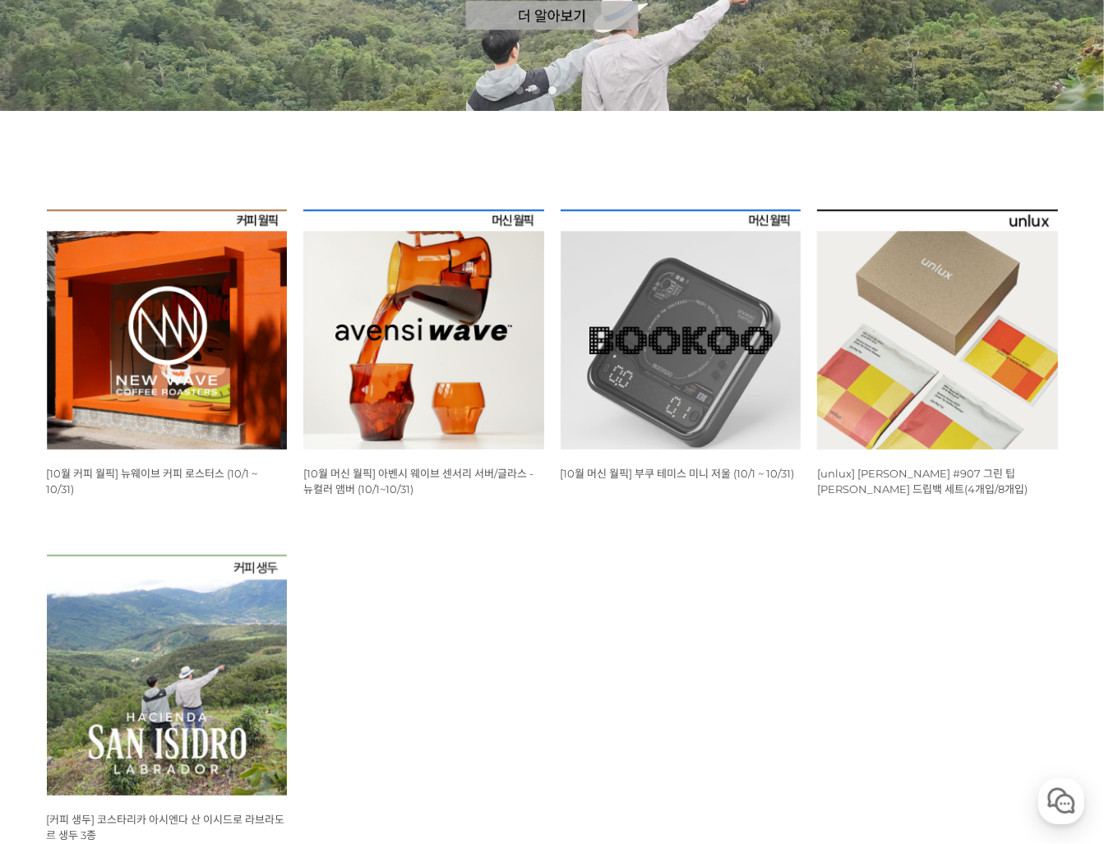
click at [117, 477] on span "[10월 커피 월픽] 뉴웨이브 커피 로스터스 (10/1 ~ 10/31)" at bounding box center [152, 481] width 211 height 29
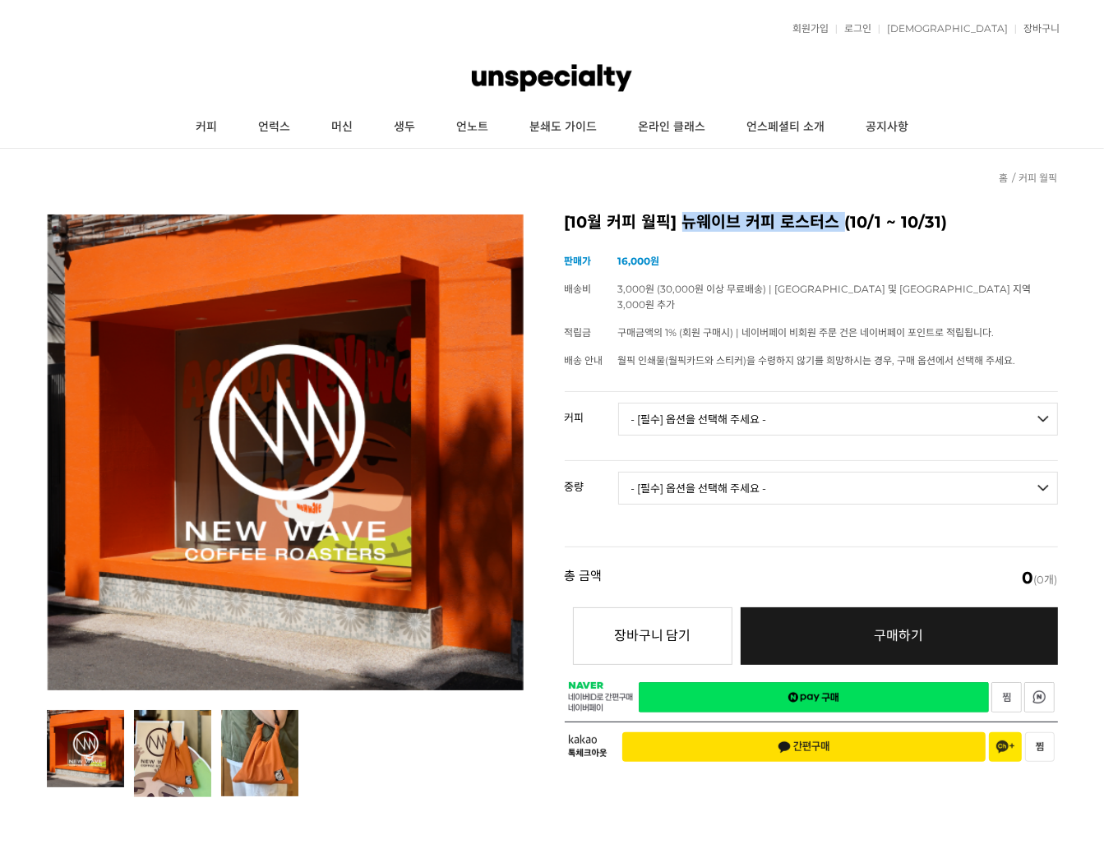
drag, startPoint x: 684, startPoint y: 221, endPoint x: 845, endPoint y: 216, distance: 161.1
click at [845, 216] on h2 "[10월 커피 월픽] 뉴웨이브 커피 로스터스 (10/1 ~ 10/31)" at bounding box center [811, 222] width 493 height 16
copy h2 "뉴웨이브 커피 로스터스"
click at [827, 682] on link "네이버페이 구매하기" at bounding box center [813, 697] width 350 height 30
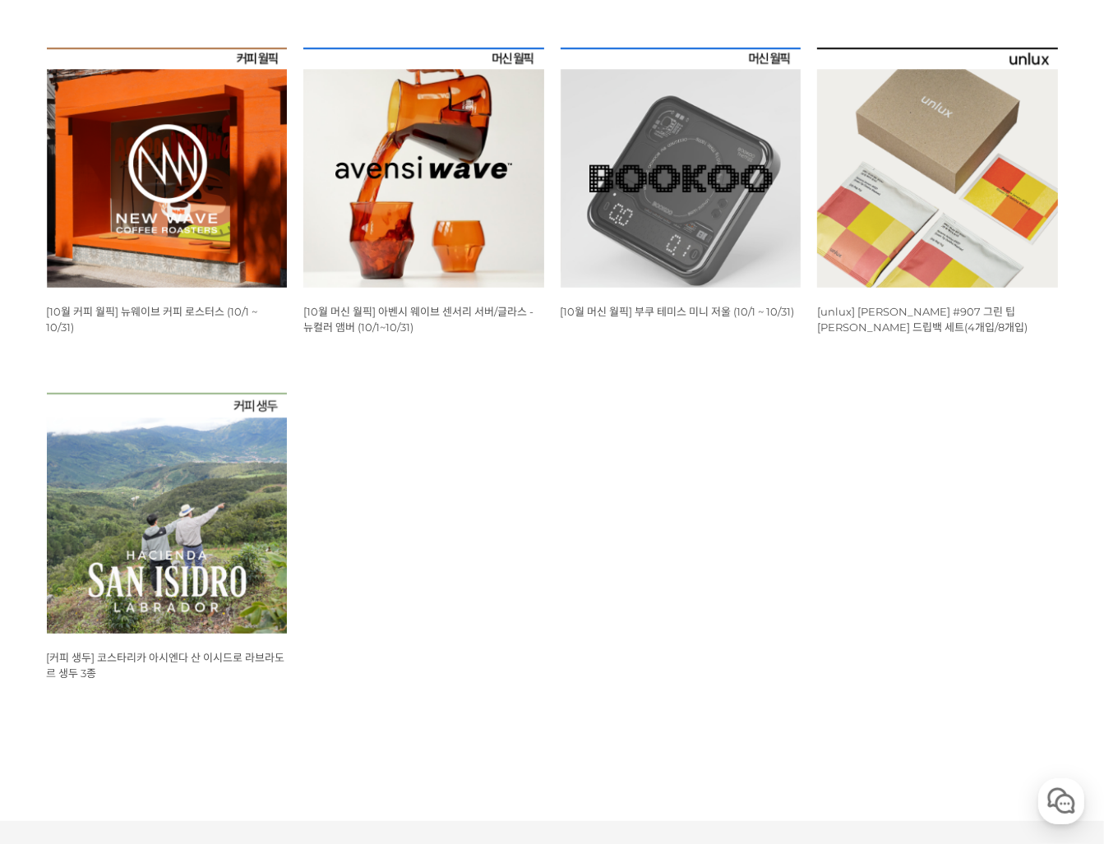
scroll to position [63, 0]
